Goal: Transaction & Acquisition: Purchase product/service

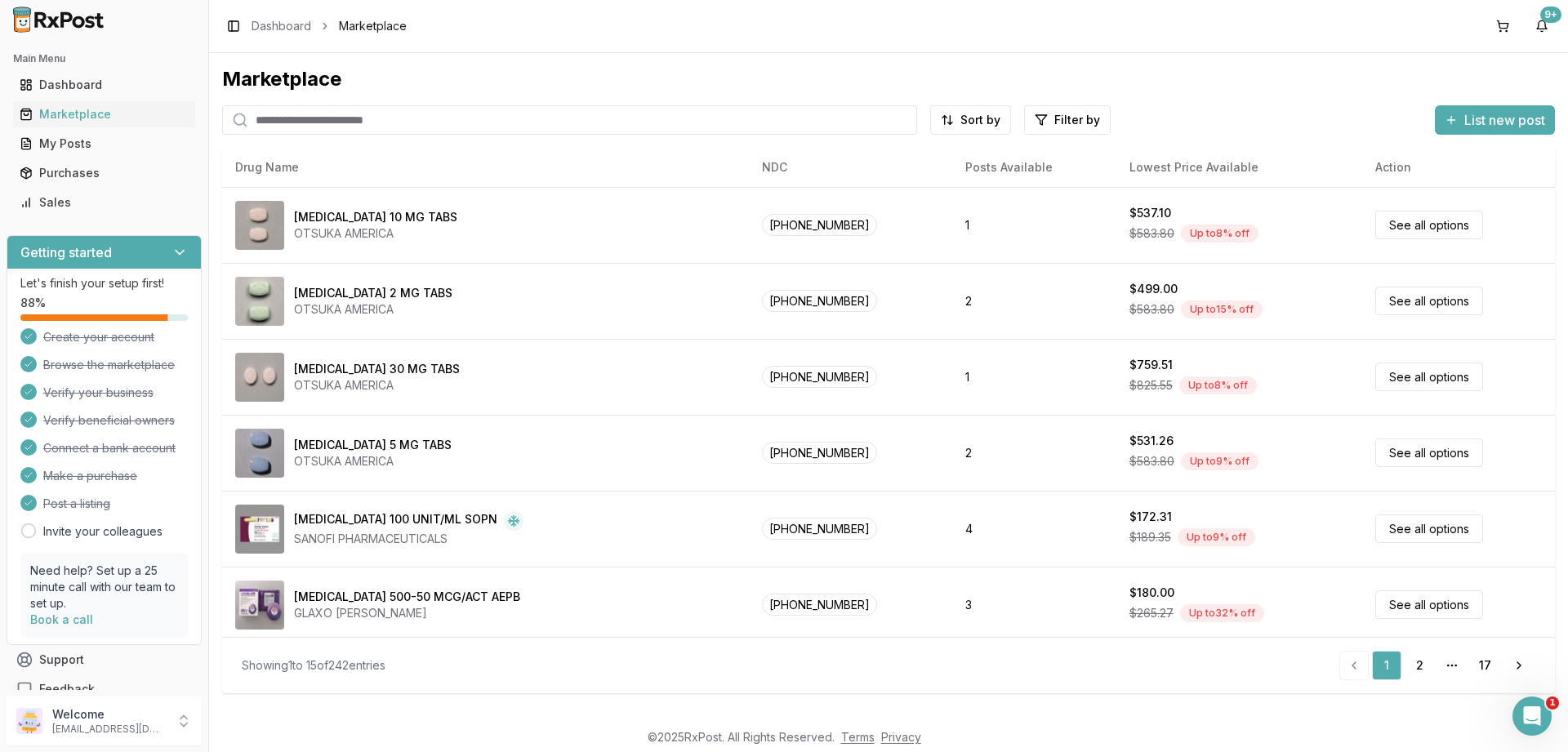
click at [349, 118] on input "search" at bounding box center [570, 120] width 695 height 29
paste input "**********"
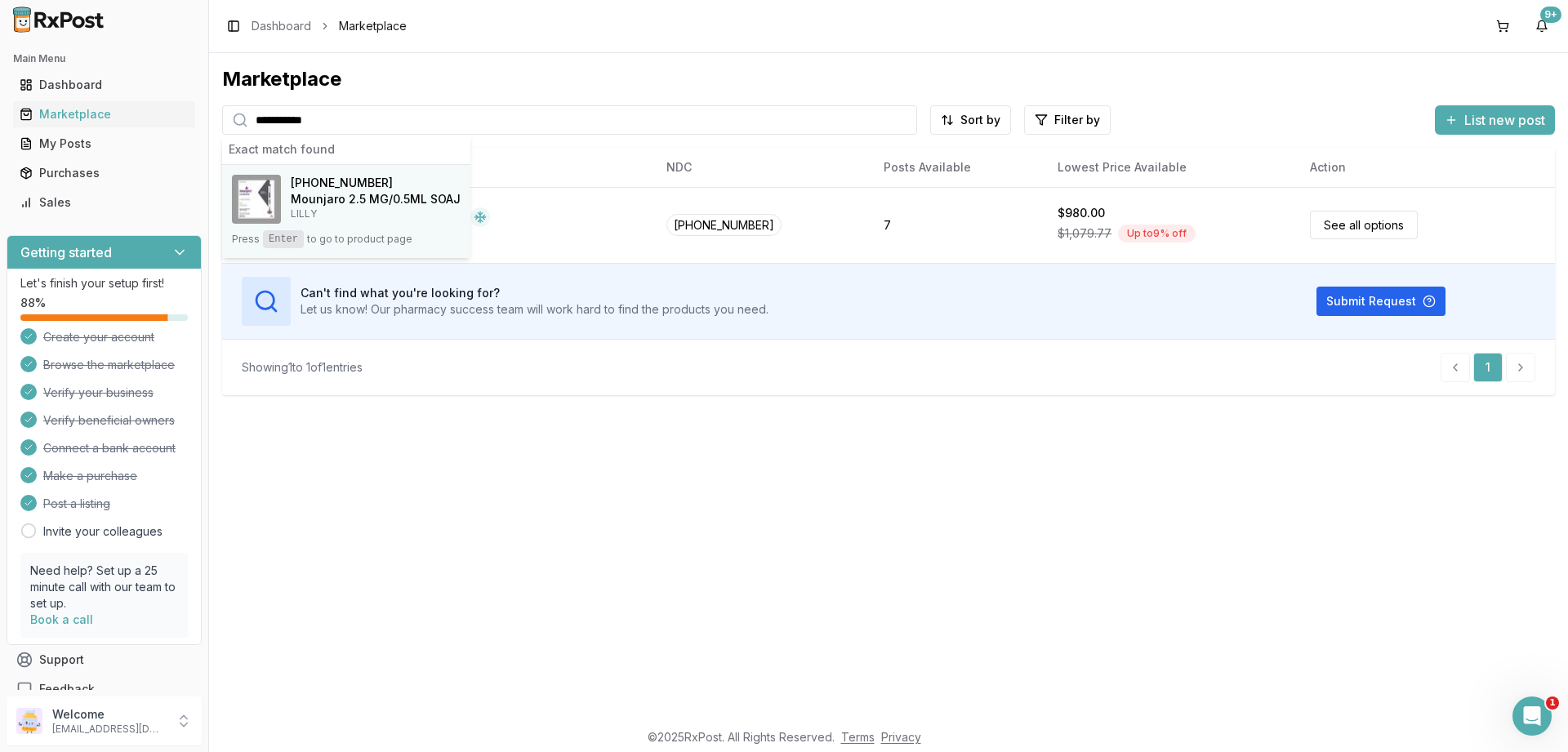
type input "**********"
click at [339, 196] on h4 "Mounjaro 2.5 MG/0.5ML SOAJ" at bounding box center [376, 199] width 170 height 16
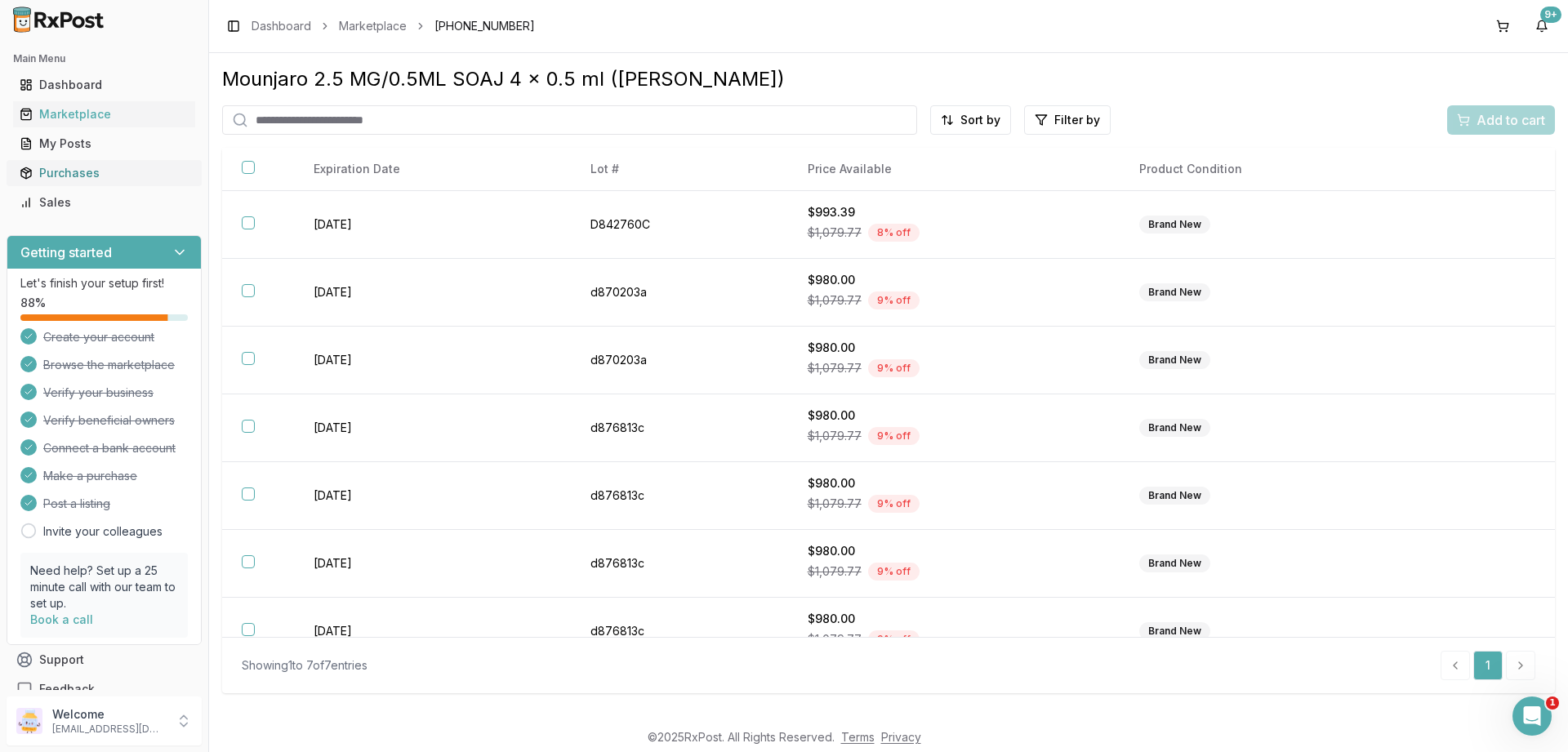
click at [90, 174] on div "Purchases" at bounding box center [104, 173] width 169 height 16
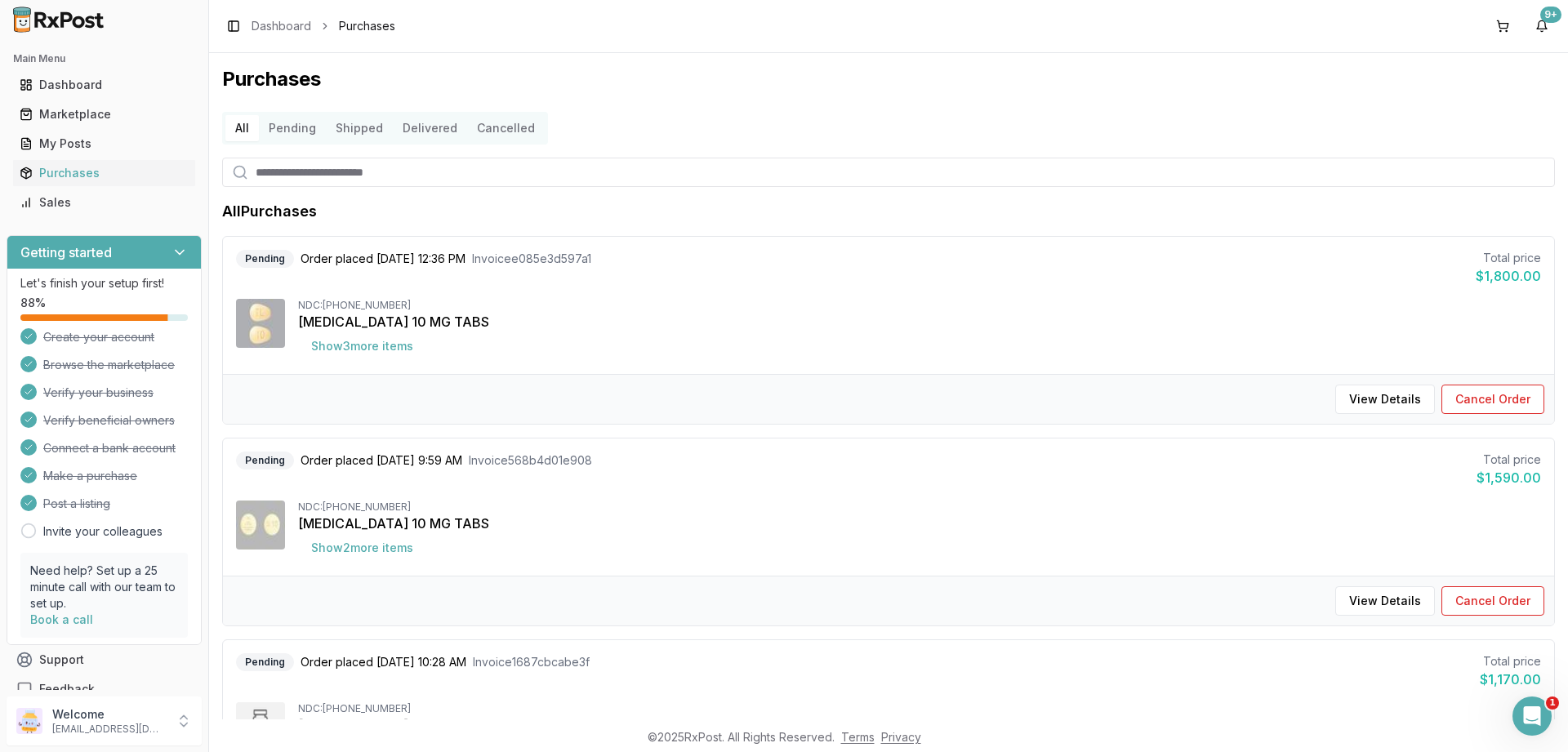
click at [307, 129] on button "Pending" at bounding box center [292, 128] width 67 height 26
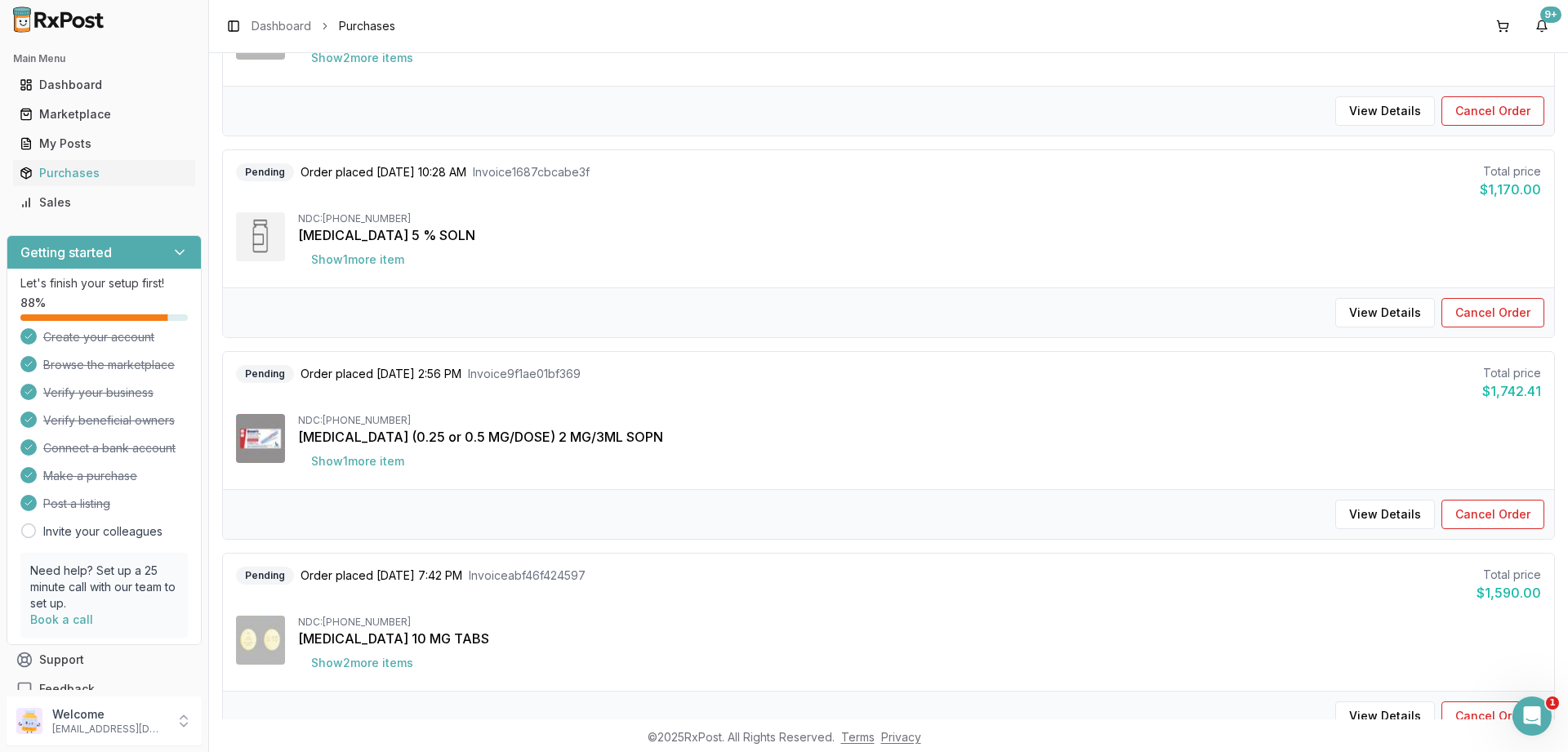
scroll to position [594, 0]
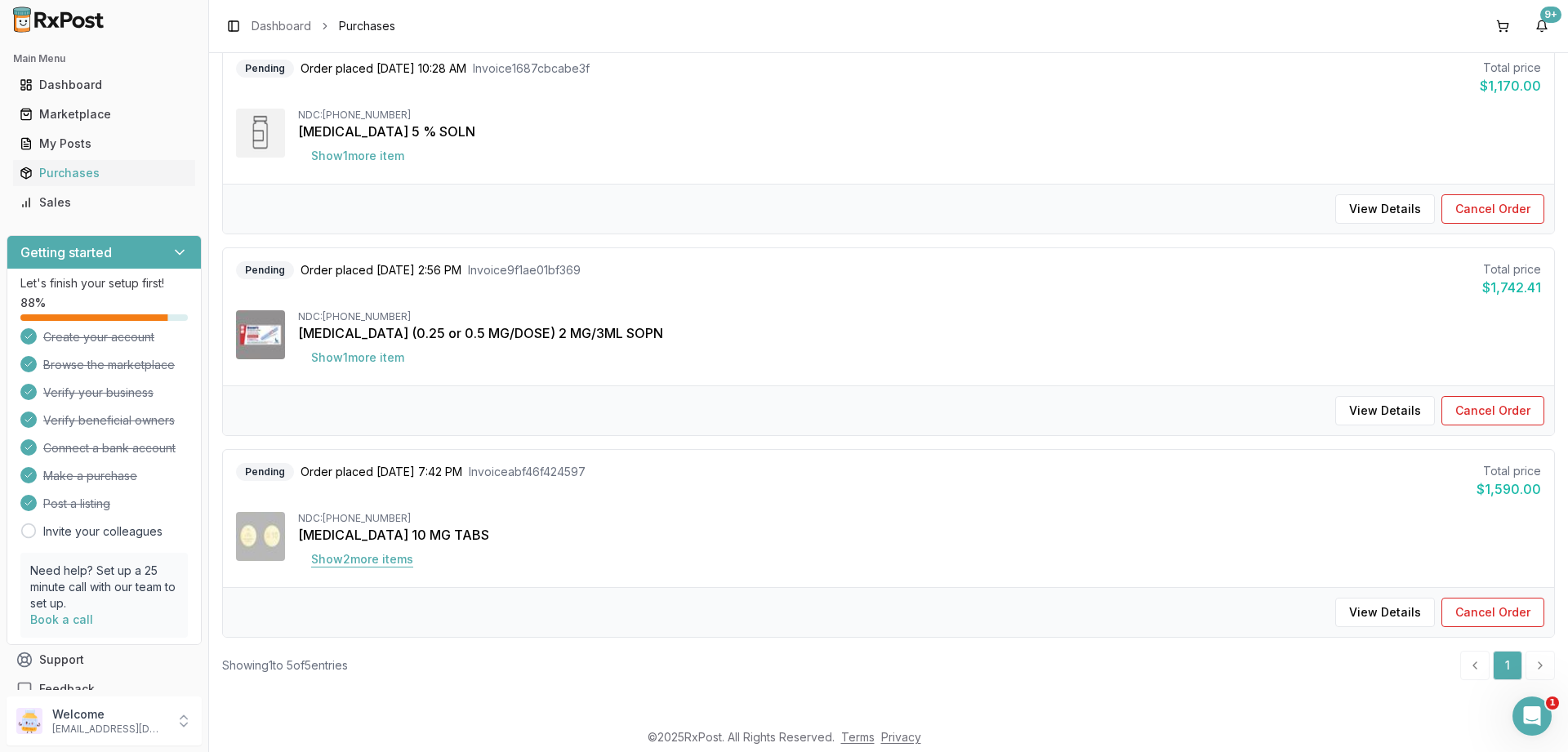
click at [348, 560] on button "Show 2 more item s" at bounding box center [362, 559] width 129 height 29
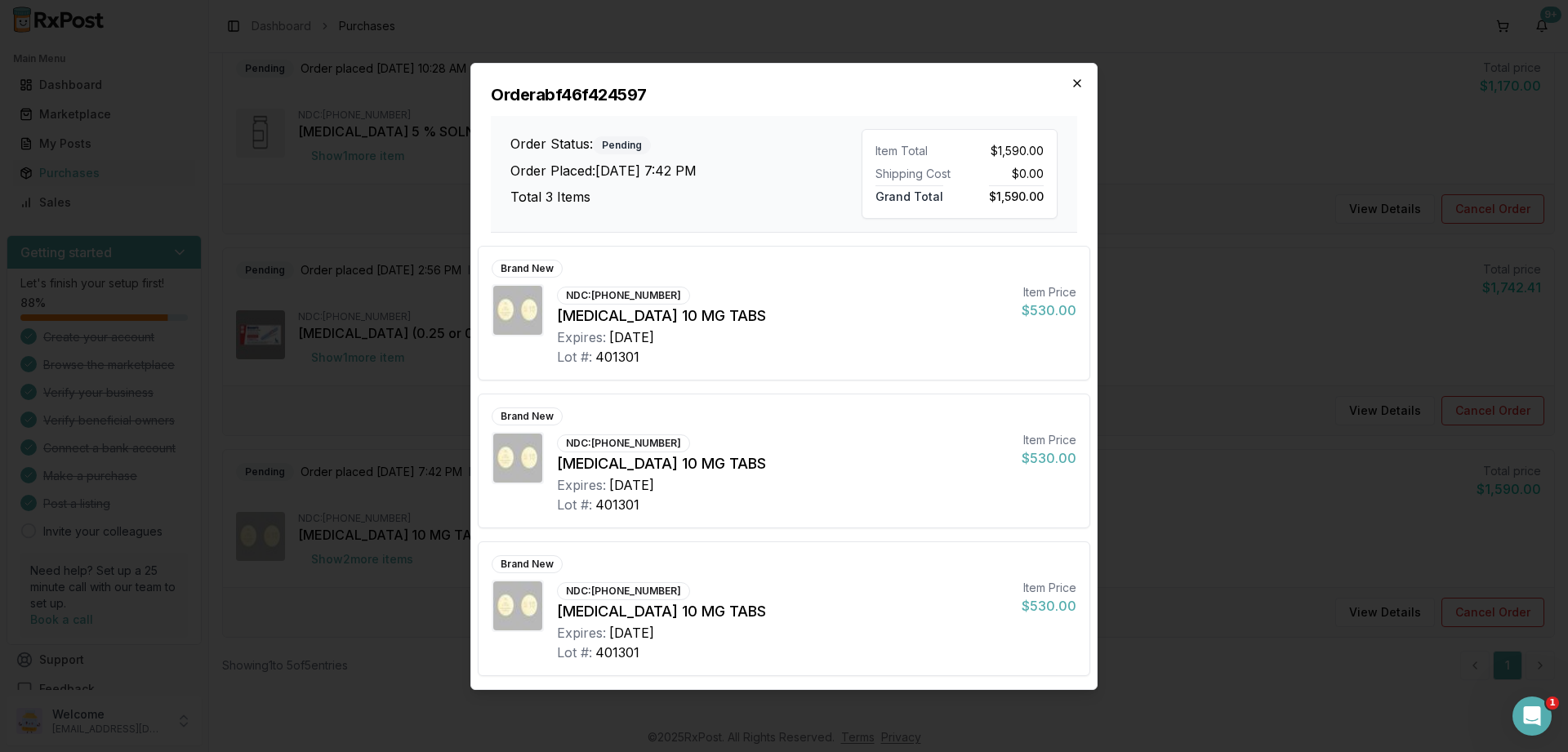
click at [1077, 86] on icon "button" at bounding box center [1078, 83] width 14 height 14
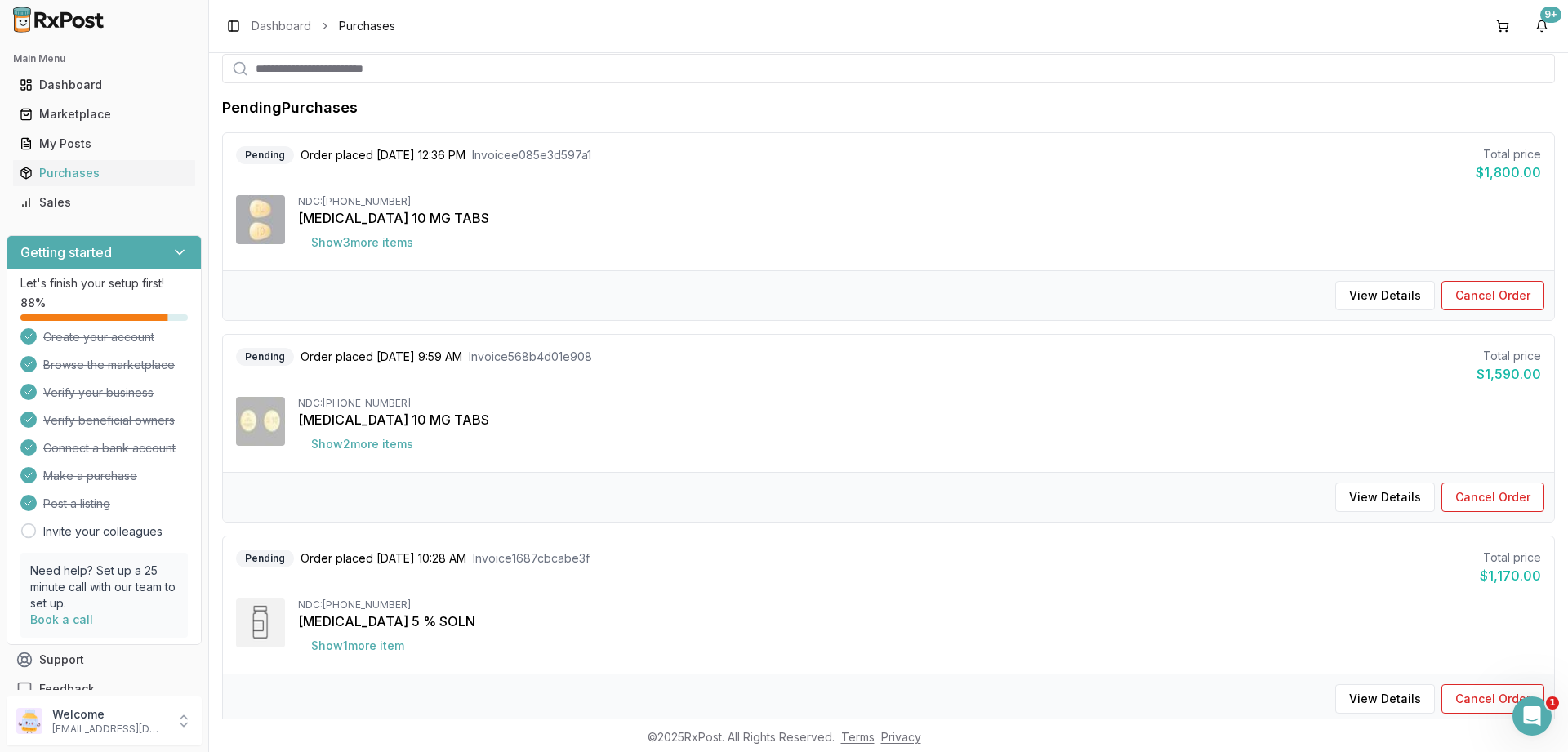
scroll to position [0, 0]
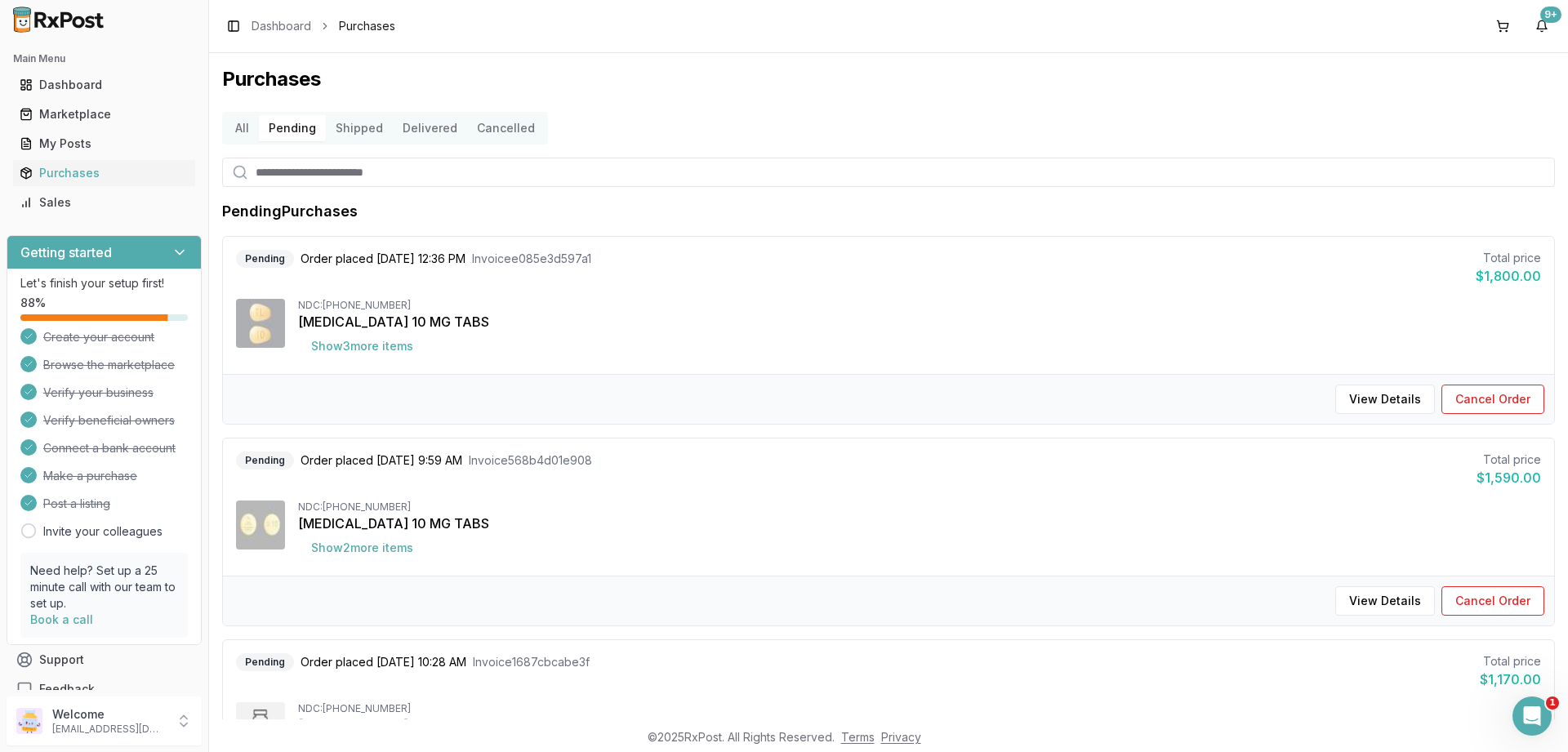
click at [364, 126] on button "Shipped" at bounding box center [359, 128] width 67 height 26
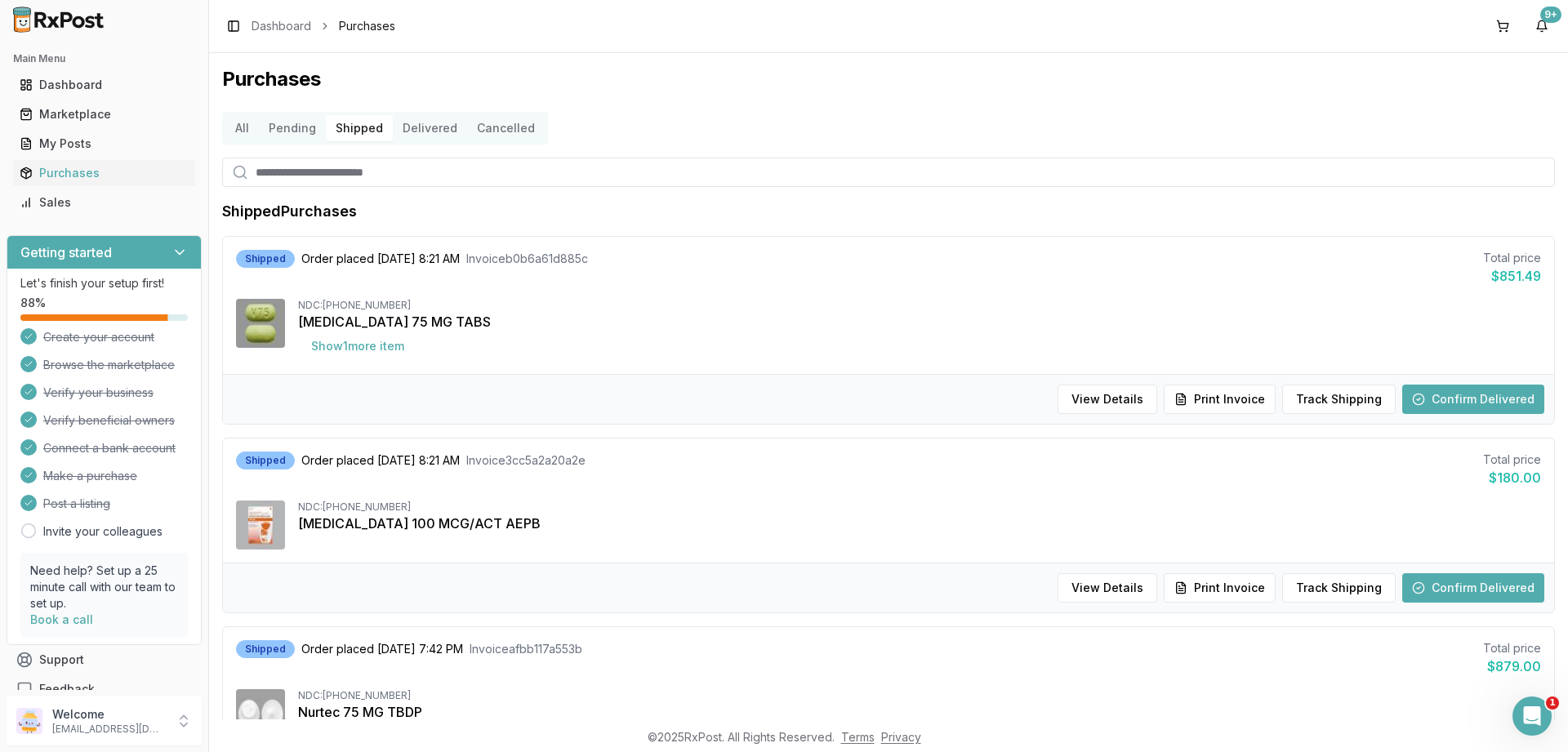
click at [291, 36] on div "Toggle Sidebar Dashboard Purchases" at bounding box center [309, 26] width 173 height 23
click at [291, 28] on link "Dashboard" at bounding box center [281, 26] width 60 height 16
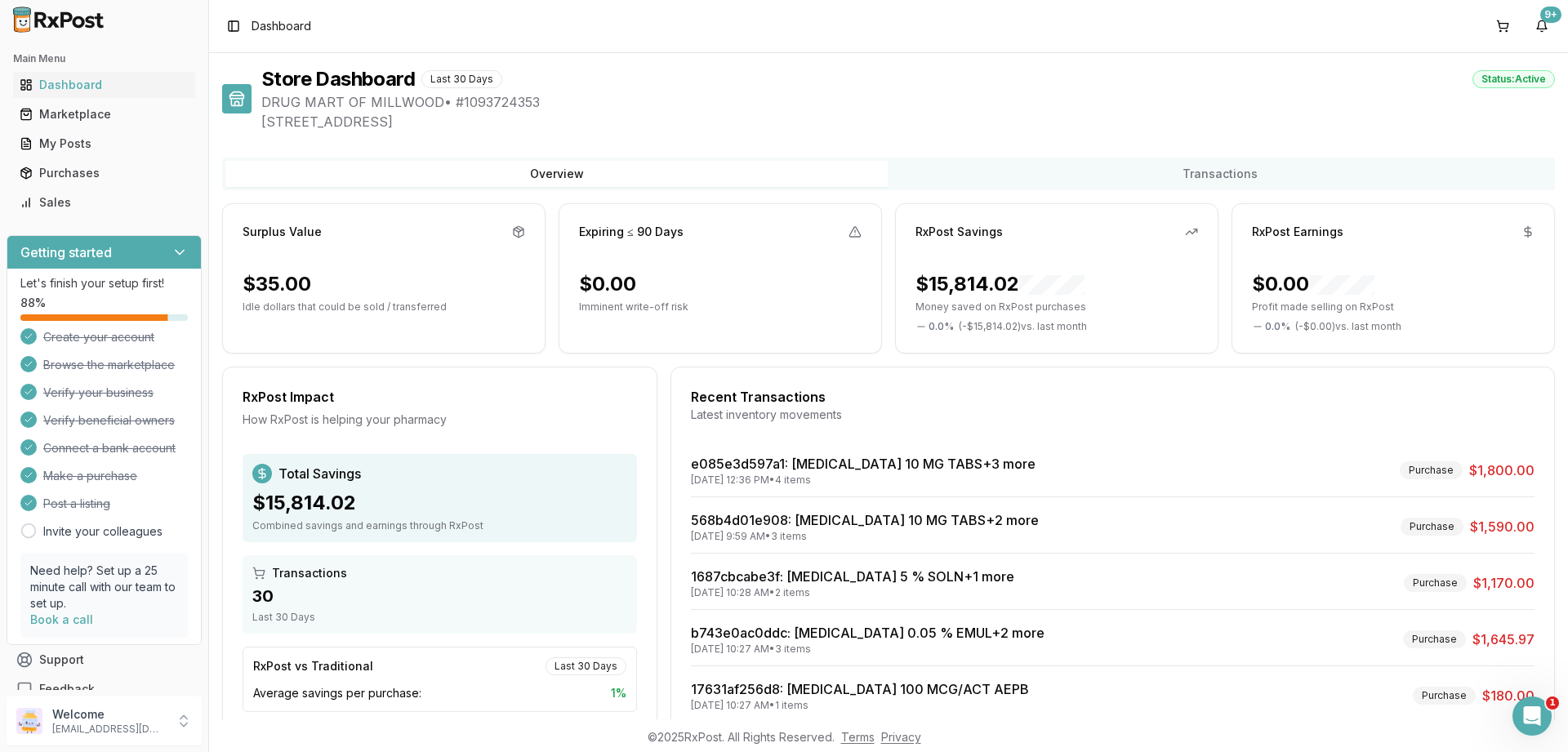
click at [87, 123] on link "Marketplace" at bounding box center [104, 114] width 182 height 29
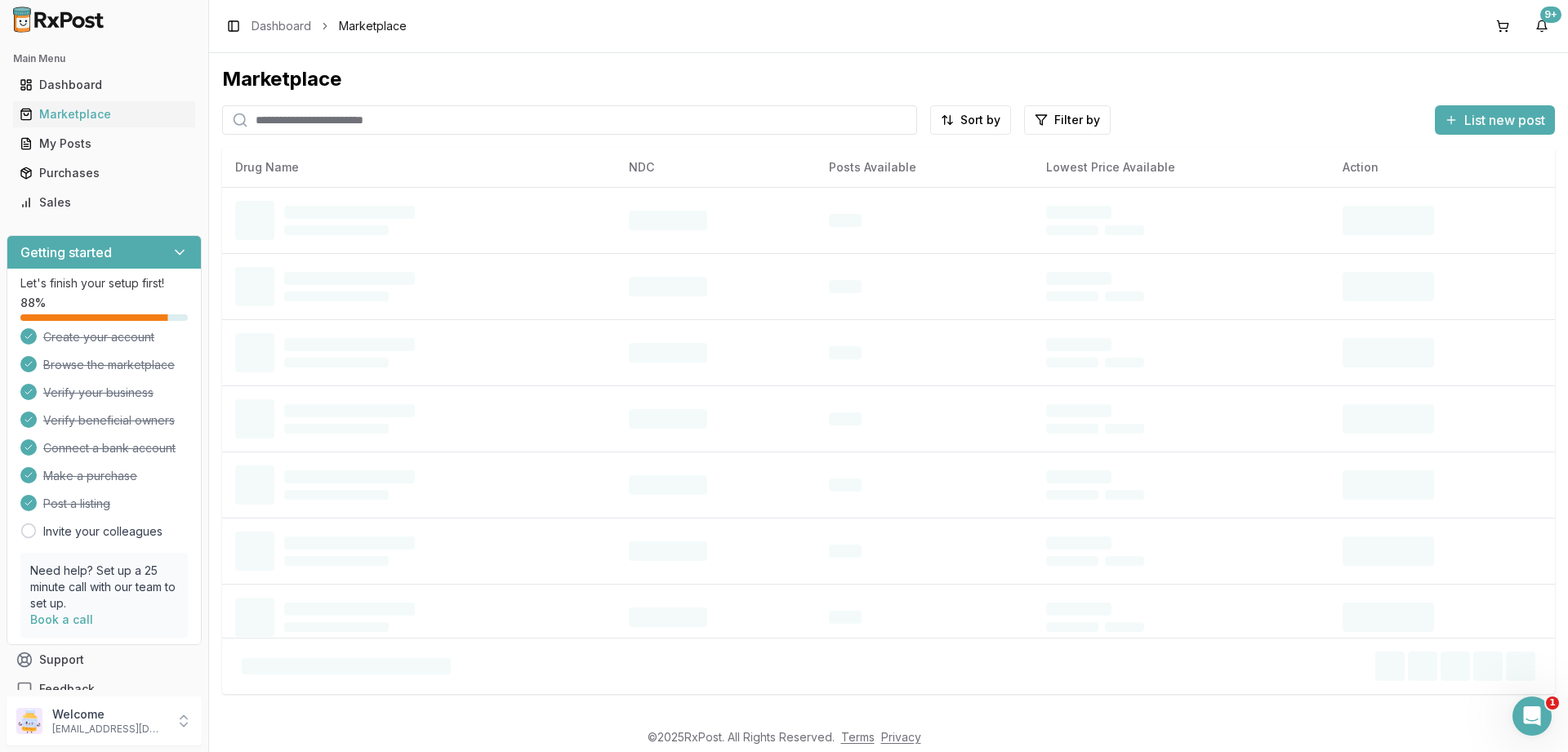
paste input "**********"
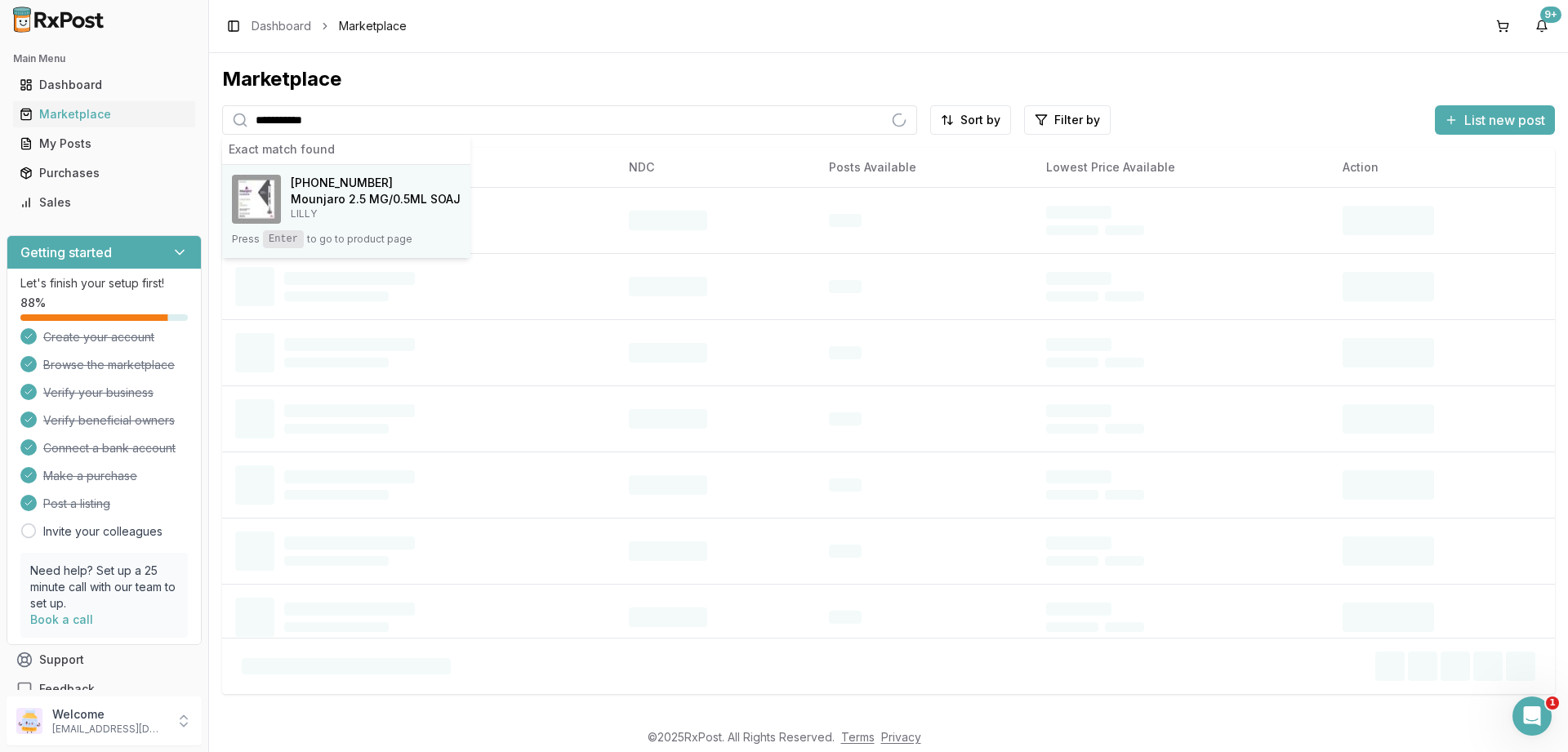
type input "**********"
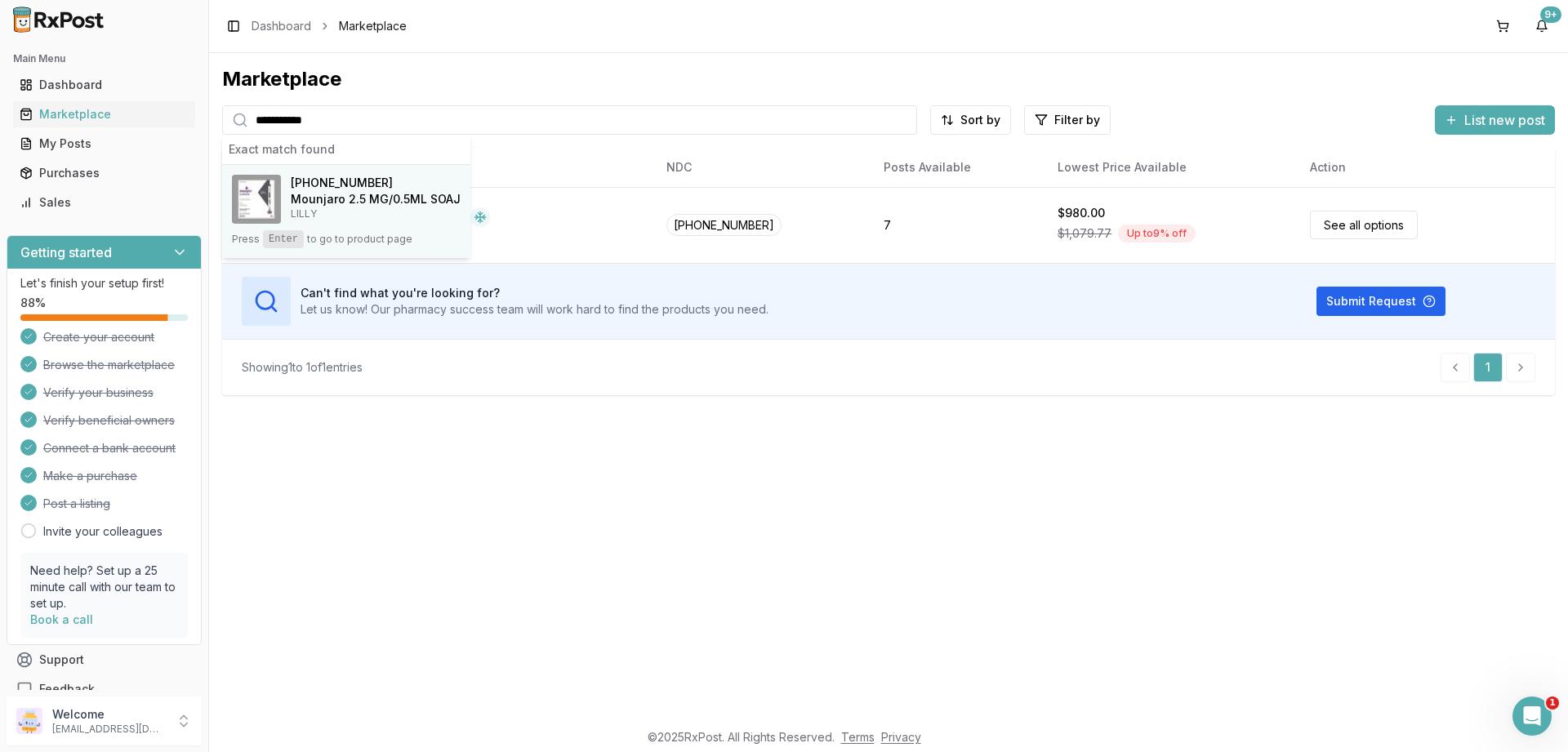
click at [307, 234] on span "to go to product page" at bounding box center [359, 240] width 105 height 14
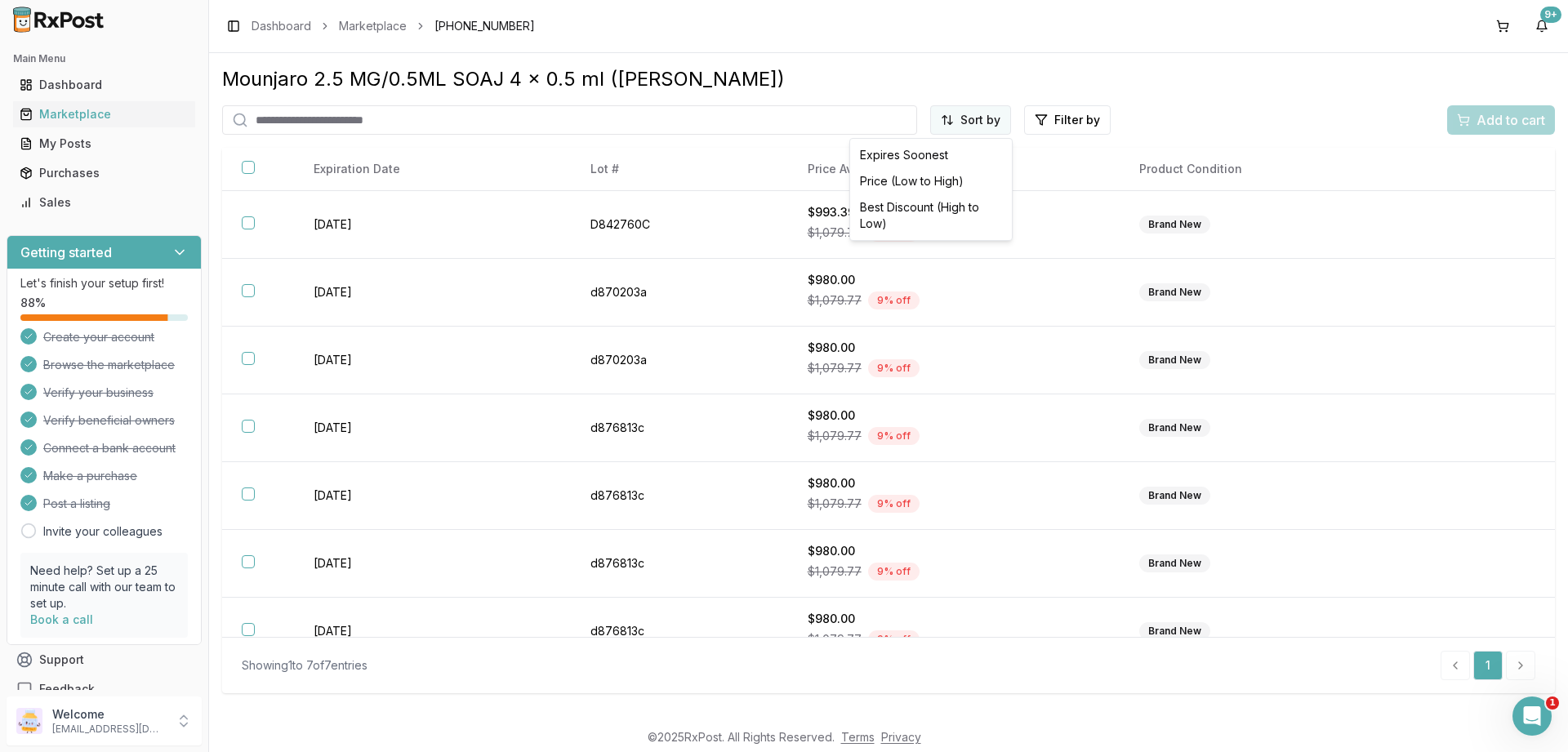
click at [1001, 131] on html "Main Menu Dashboard Marketplace My Posts Purchases Sales Getting started Let's …" at bounding box center [784, 376] width 1568 height 752
click at [953, 181] on div "Price (Low to High)" at bounding box center [931, 181] width 155 height 26
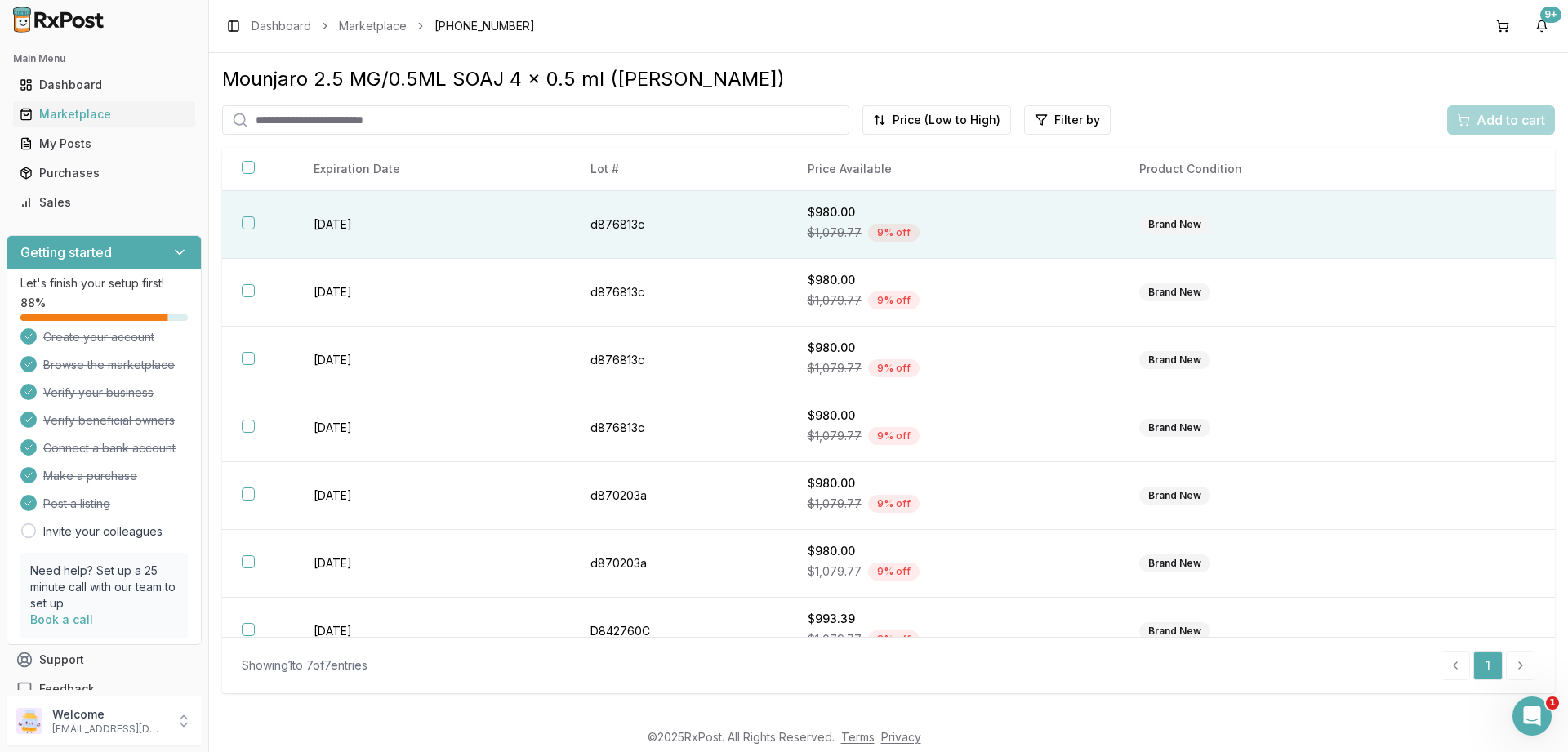
click at [252, 229] on button "button" at bounding box center [249, 224] width 14 height 14
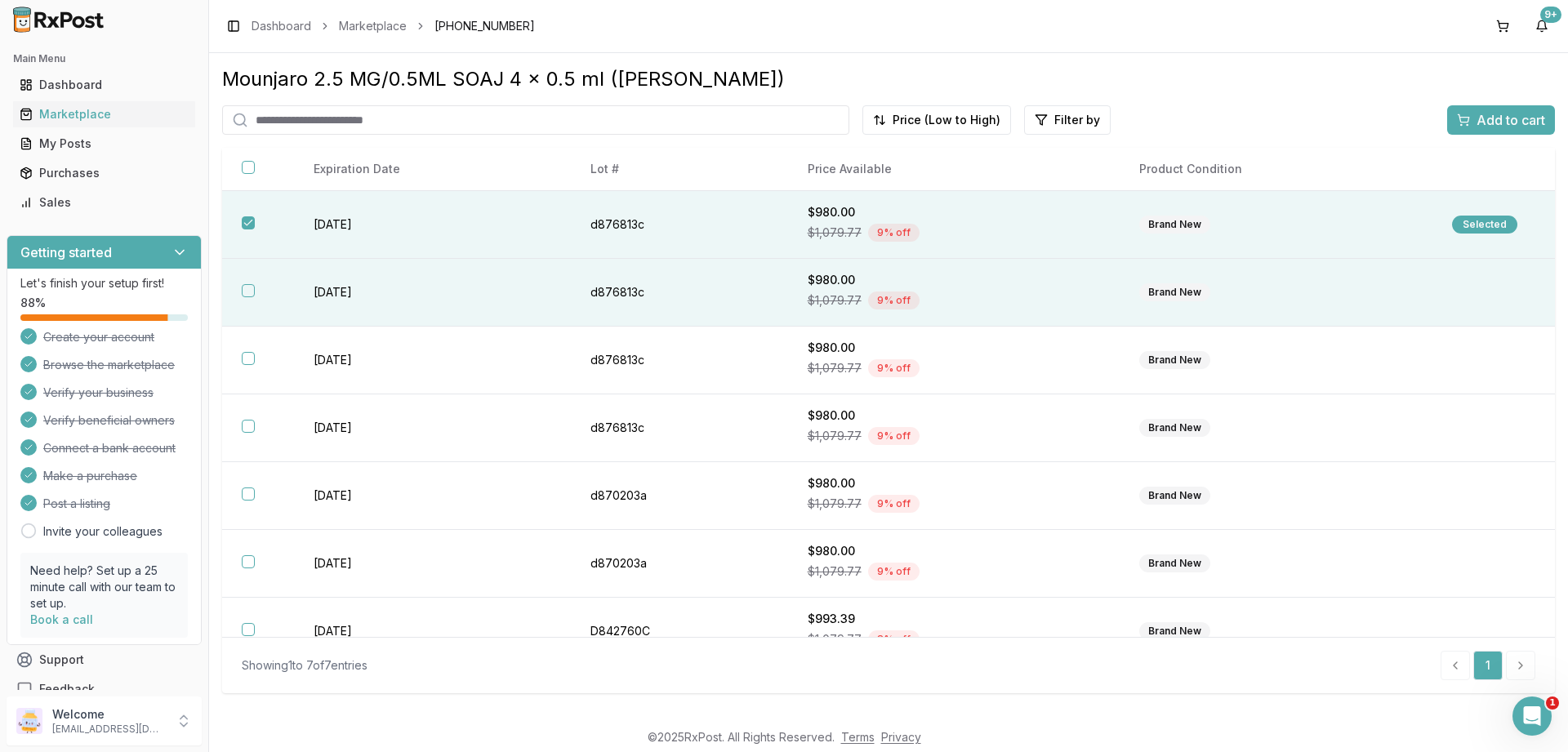
click at [244, 296] on button "button" at bounding box center [249, 291] width 14 height 14
click at [1521, 112] on span "Add to cart" at bounding box center [1510, 120] width 69 height 19
